Goal: Information Seeking & Learning: Learn about a topic

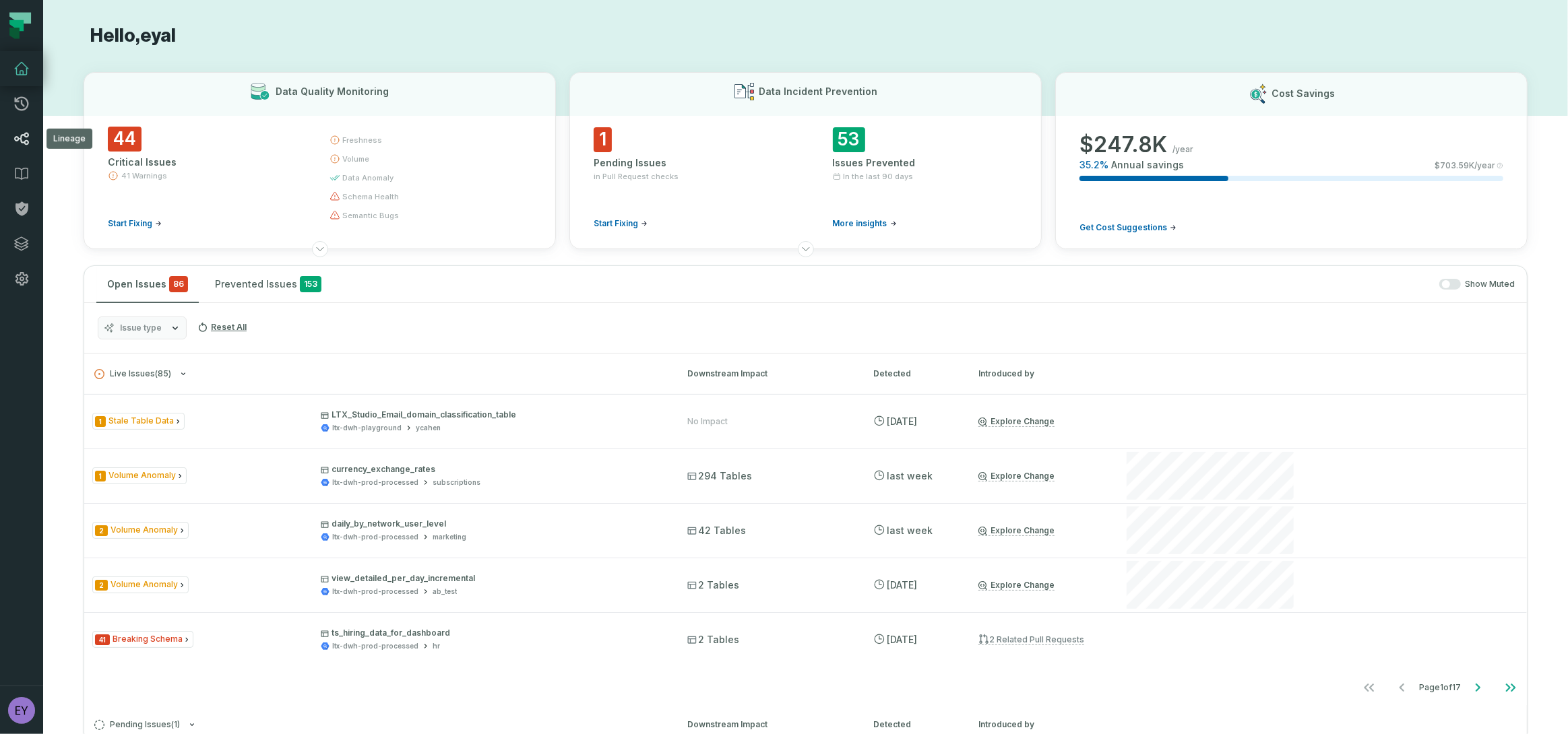
click at [15, 138] on icon at bounding box center [22, 139] width 14 height 12
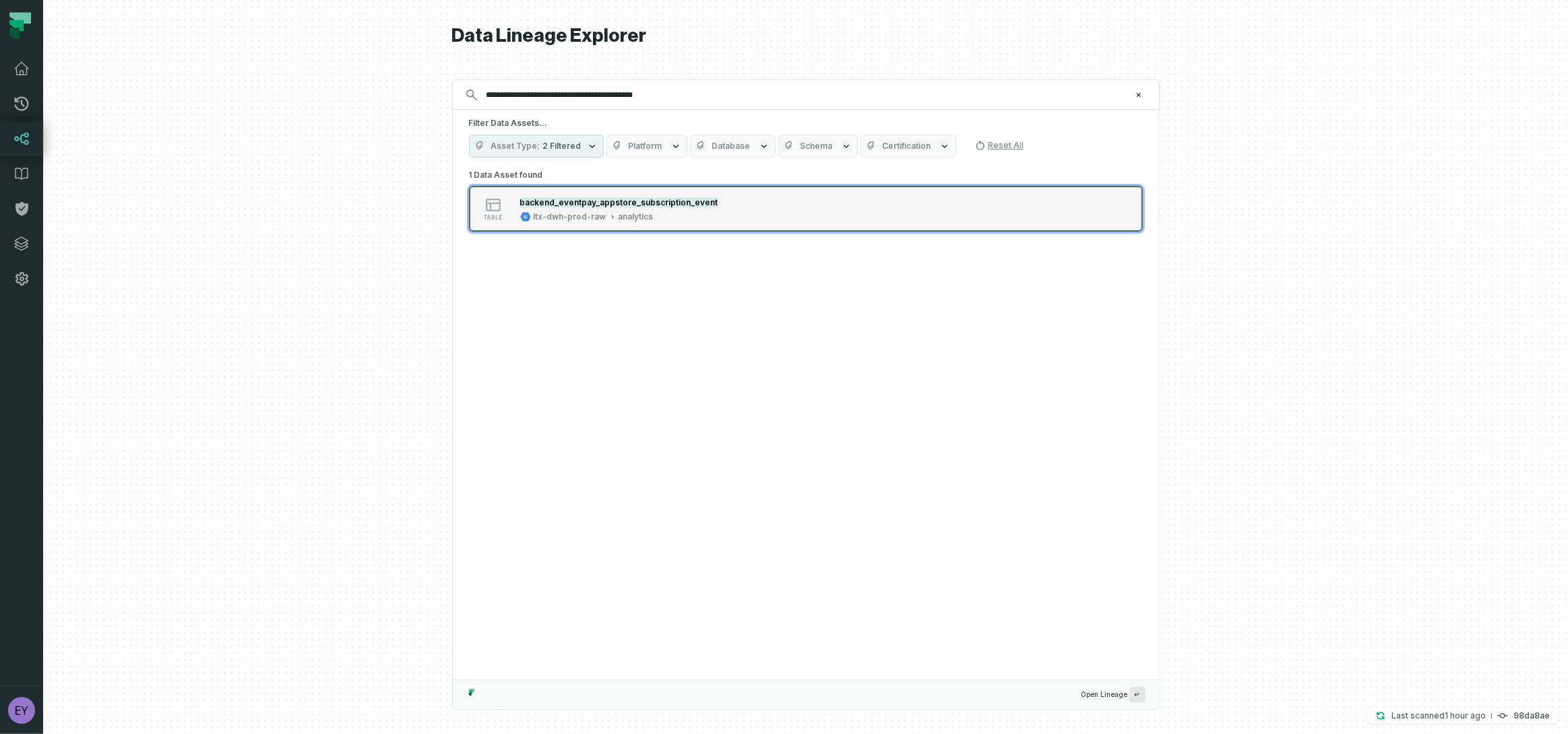
type input "**********"
click at [696, 201] on mark "backend_eventpay_appstore_subscription_event" at bounding box center [619, 202] width 198 height 10
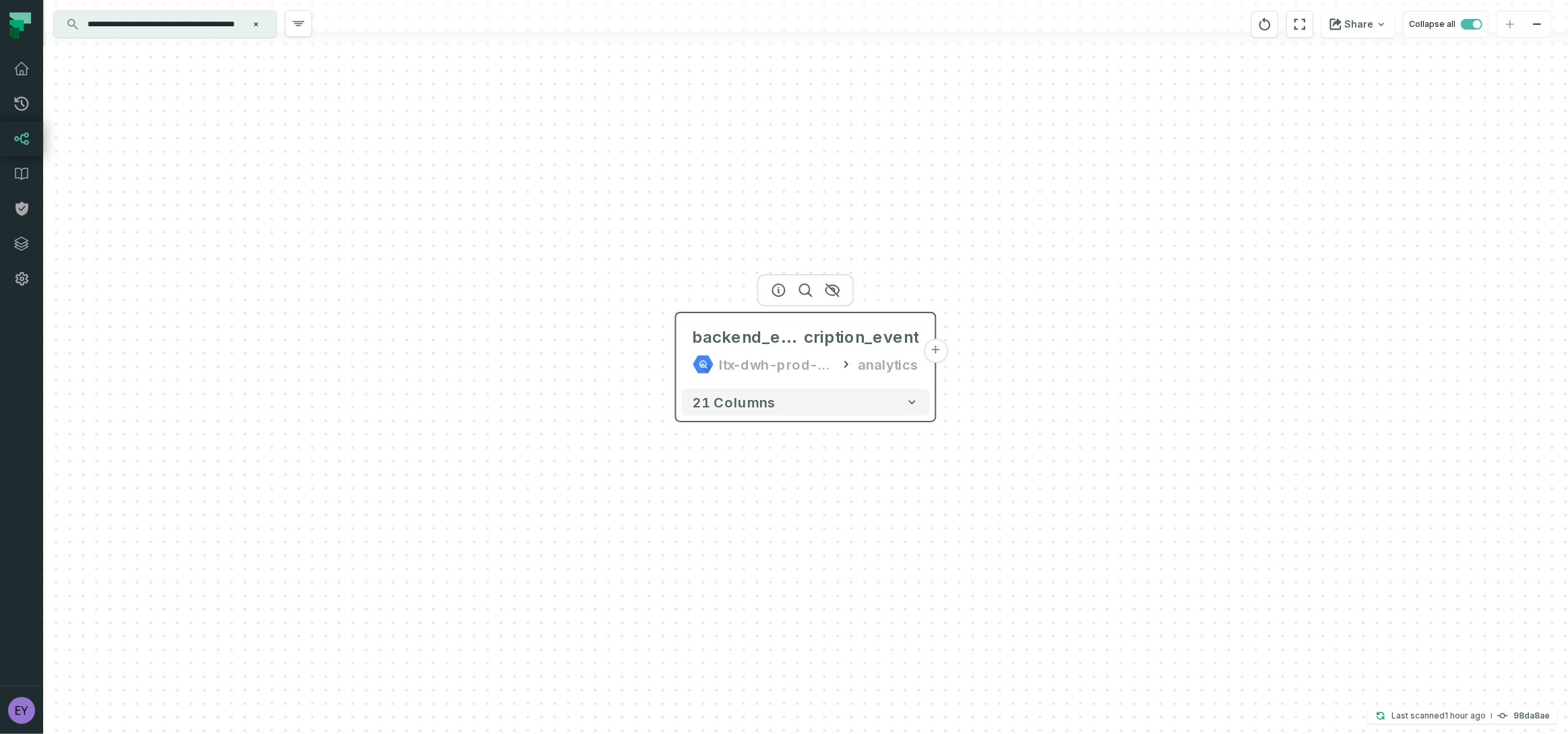
click at [936, 350] on button "+" at bounding box center [936, 351] width 25 height 25
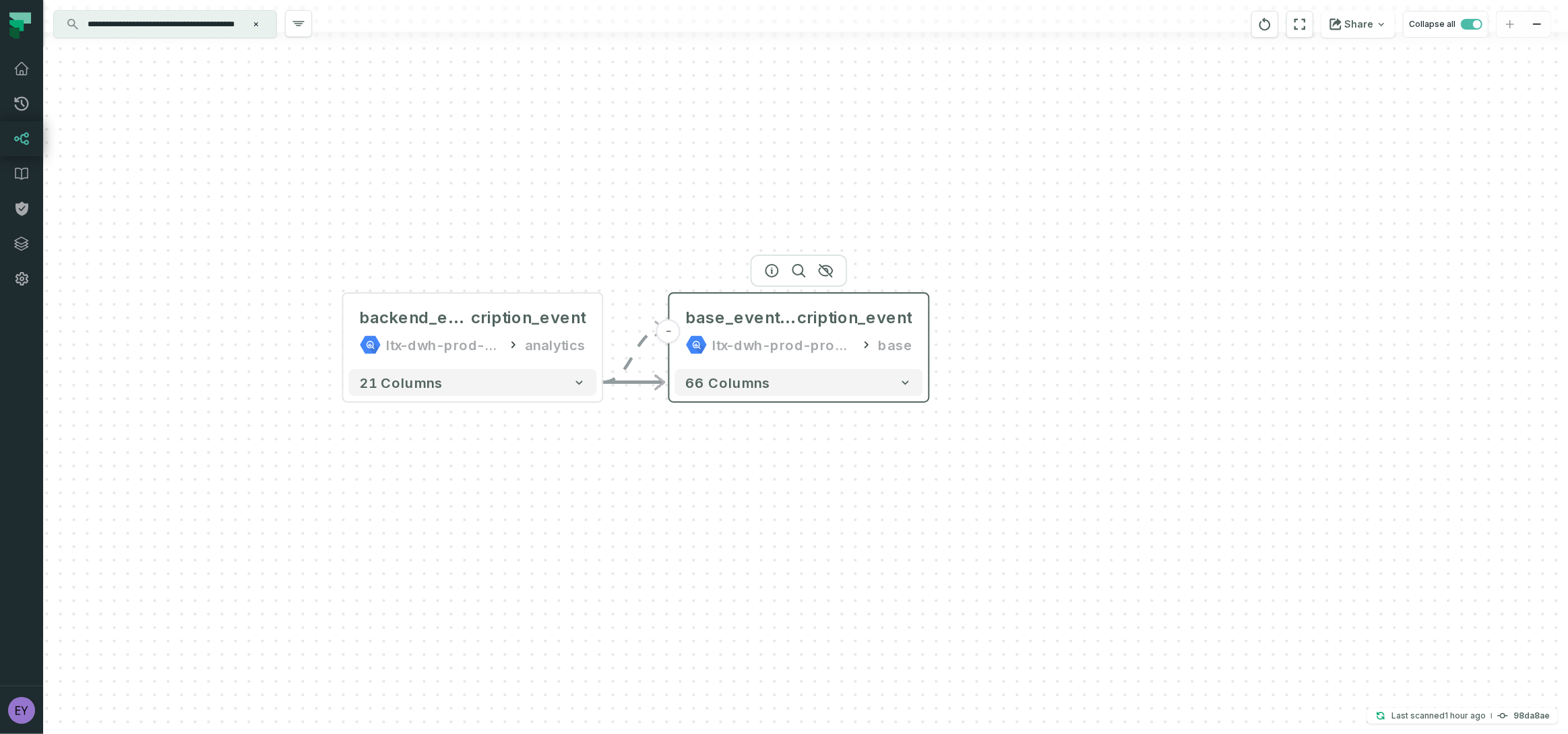
drag, startPoint x: 923, startPoint y: 377, endPoint x: 916, endPoint y: 341, distance: 36.7
click at [916, 341] on div "base_eventpay_appstore_subs cription_event ltx-dwh-prod-processed base" at bounding box center [799, 331] width 248 height 65
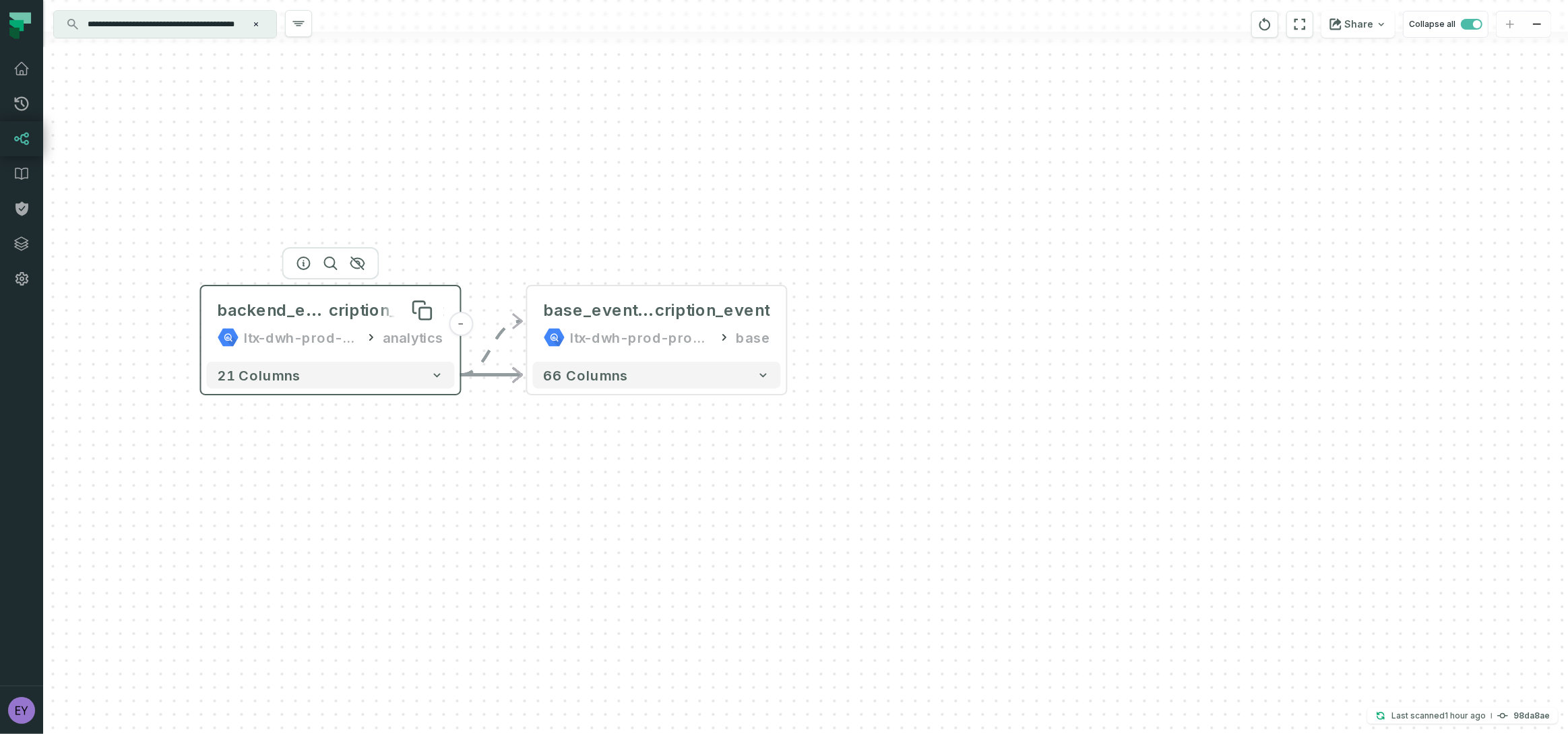
drag, startPoint x: 521, startPoint y: 325, endPoint x: 368, endPoint y: 317, distance: 153.2
click at [368, 317] on span "cription_event" at bounding box center [387, 310] width 115 height 22
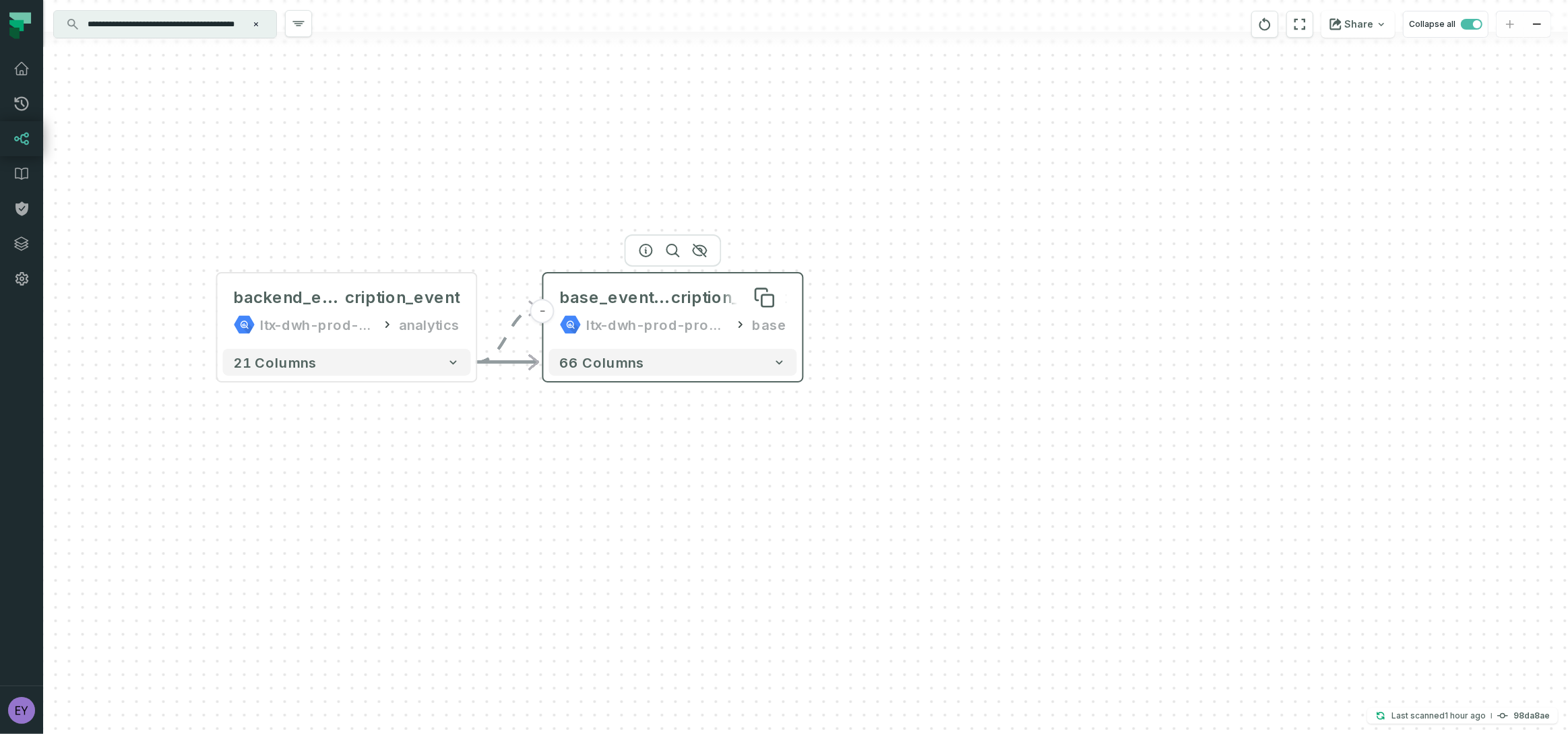
drag, startPoint x: 663, startPoint y: 317, endPoint x: 691, endPoint y: 304, distance: 30.9
click at [691, 304] on span "cription_event" at bounding box center [729, 298] width 115 height 22
click at [733, 414] on div "- base_eventpay_appstore_subs cription_event ltx-dwh-prod-processed base 66 col…" at bounding box center [805, 367] width 1525 height 734
click at [789, 325] on div "base_eventpay_appstore_subs cription_event ltx-dwh-prod-processed base" at bounding box center [673, 310] width 248 height 65
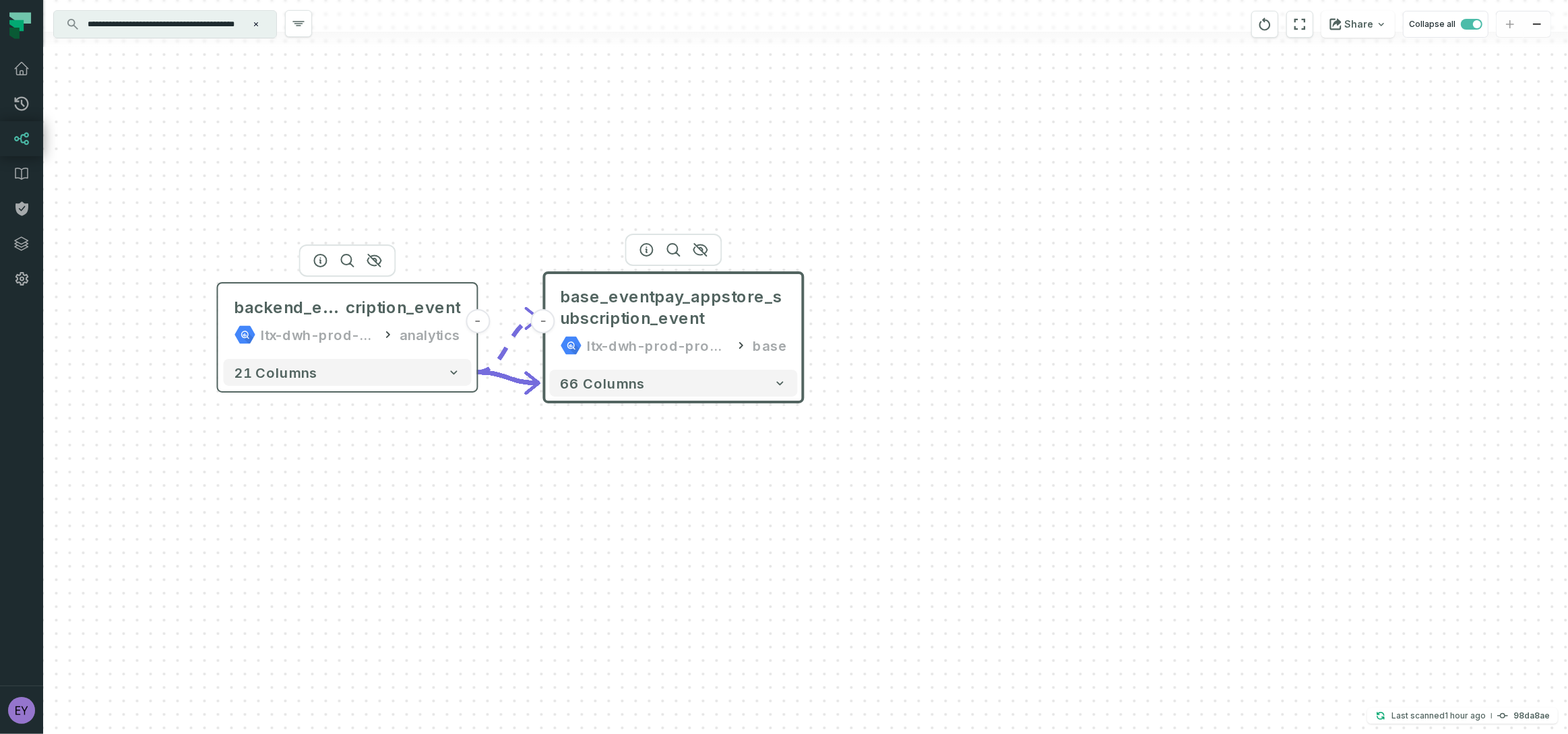
click at [390, 329] on icon at bounding box center [388, 335] width 14 height 14
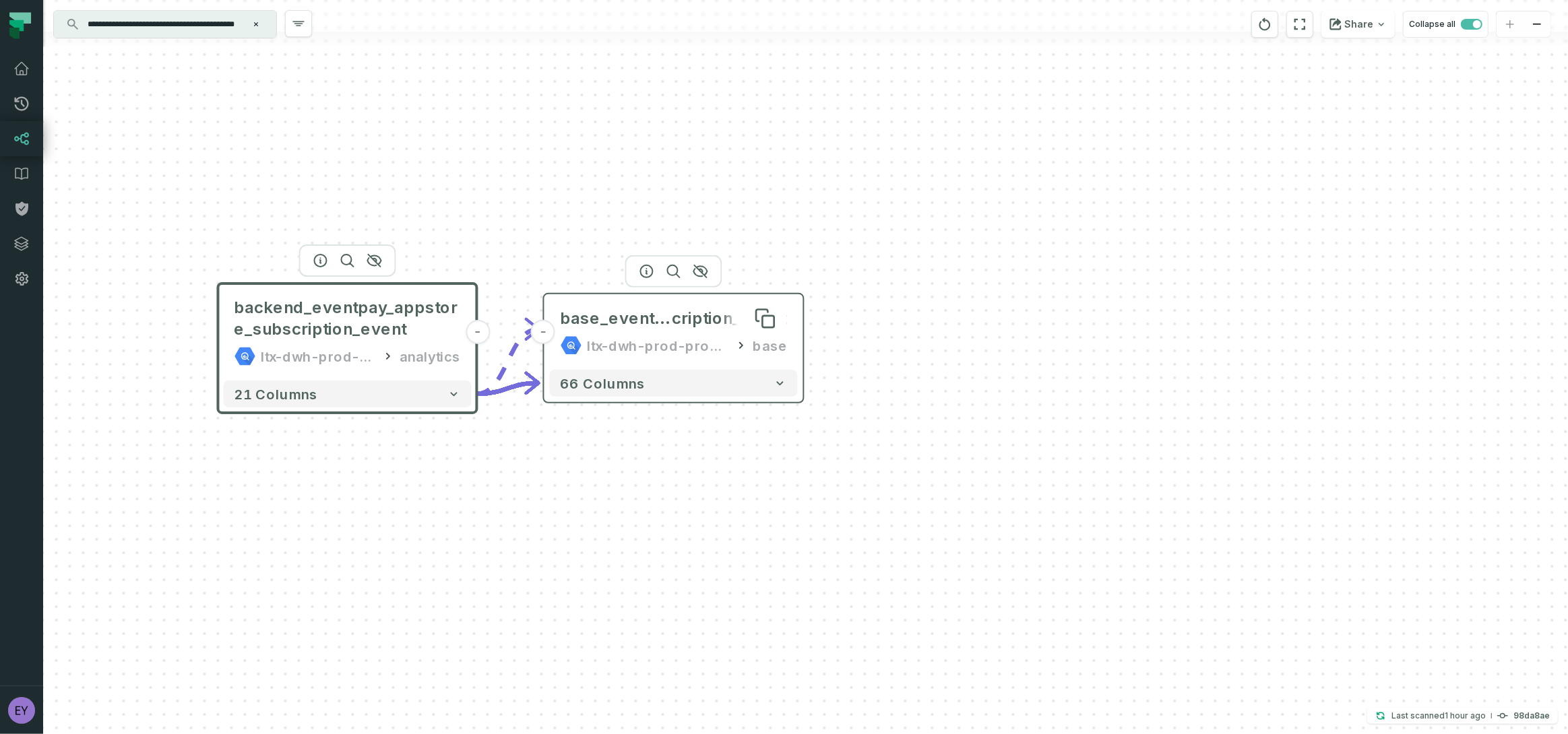
click at [609, 325] on span "base_eventpay_appstore_subs" at bounding box center [617, 319] width 112 height 22
click at [793, 344] on div "base_eventpay_appstore_subs cription_event Copy to Clipboard Copy to Clipboard …" at bounding box center [674, 332] width 248 height 65
